Goal: Task Accomplishment & Management: Manage account settings

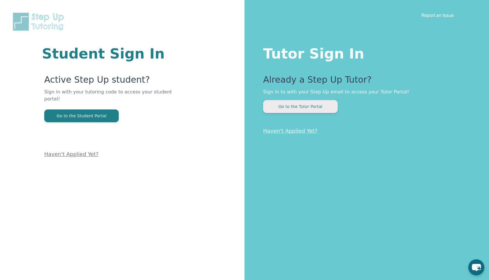
click at [279, 107] on button "Go to the Tutor Portal" at bounding box center [300, 106] width 74 height 13
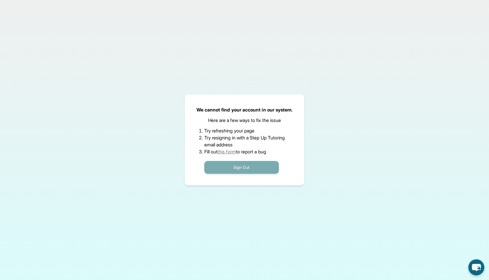
click at [260, 168] on button "Sign Out" at bounding box center [241, 167] width 74 height 13
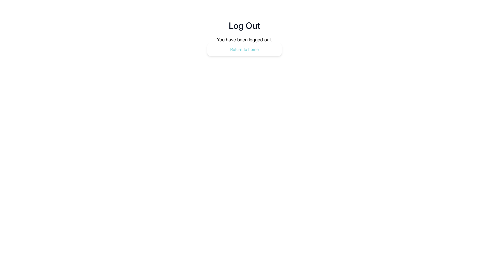
click at [247, 52] on button "Return to home" at bounding box center [244, 49] width 74 height 13
